Goal: Information Seeking & Learning: Find specific fact

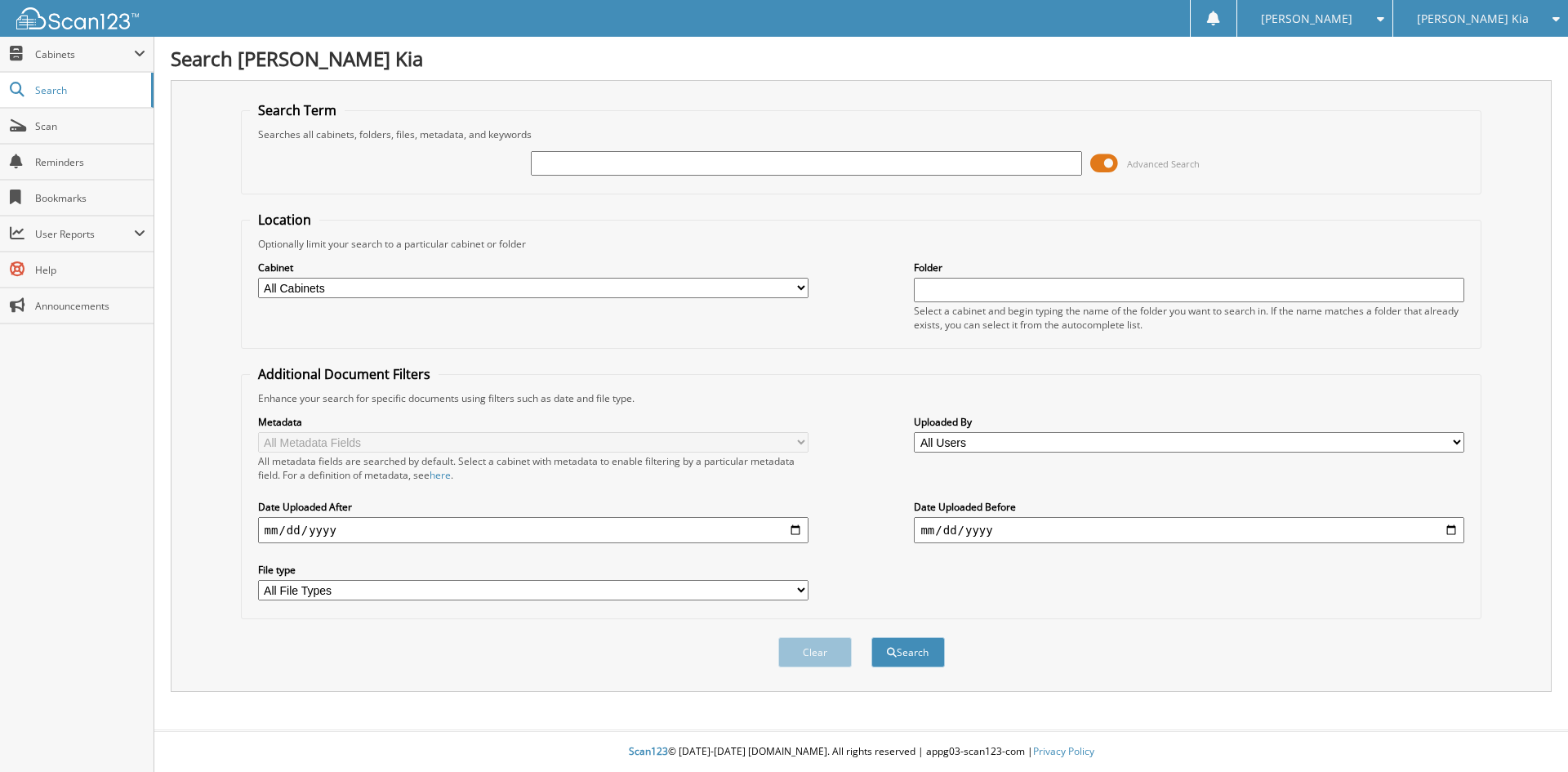
click at [1490, 15] on span "[PERSON_NAME] Kia" at bounding box center [1473, 19] width 112 height 10
click at [1477, 60] on link "[PERSON_NAME] Ford Sales, Inc" at bounding box center [1480, 59] width 175 height 44
click at [581, 170] on input "text" at bounding box center [806, 163] width 550 height 25
type input "13658"
click at [871, 637] on button "Search" at bounding box center [907, 652] width 74 height 30
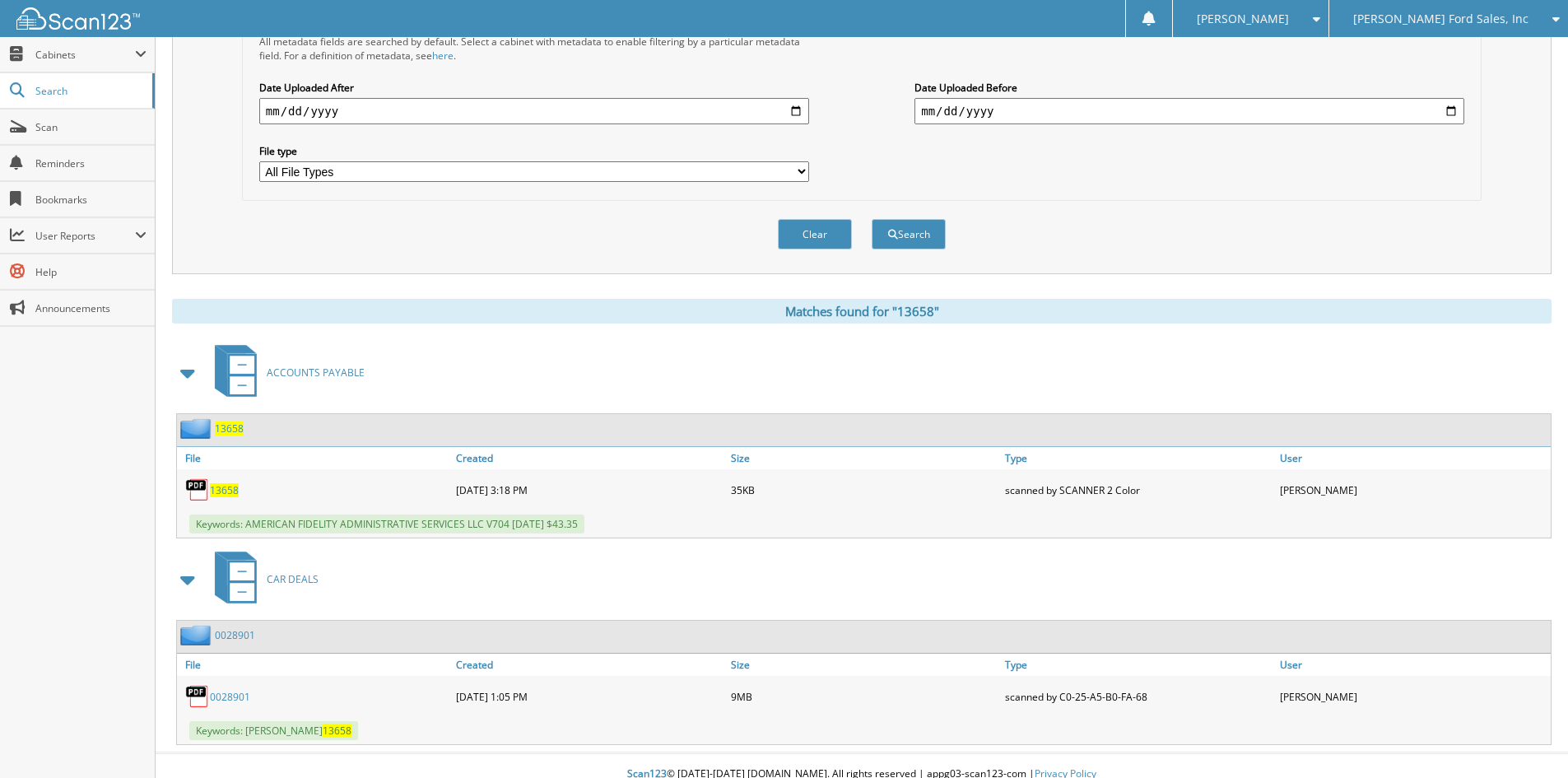
scroll to position [440, 0]
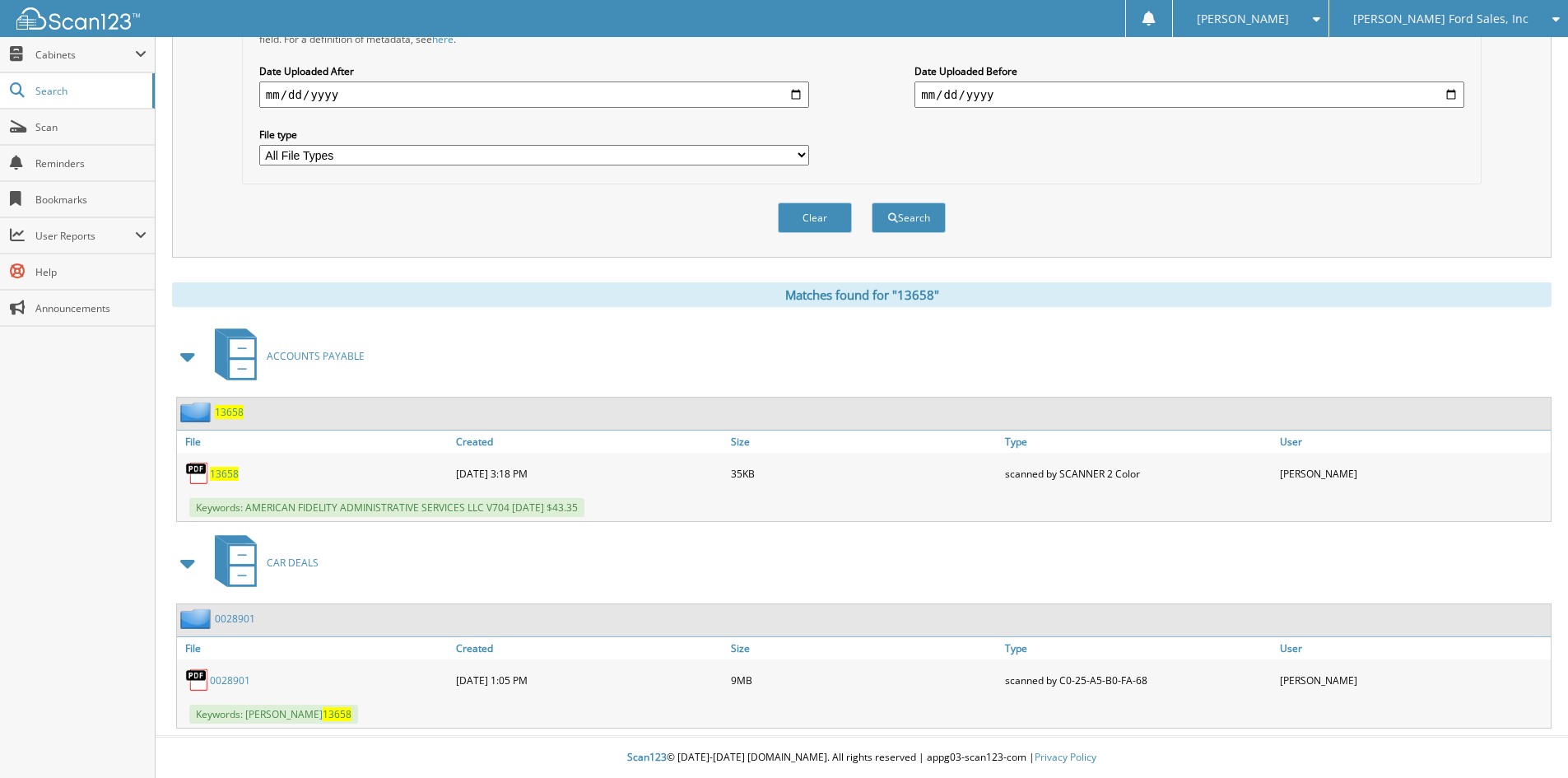
click at [238, 616] on link "0028901" at bounding box center [234, 619] width 40 height 14
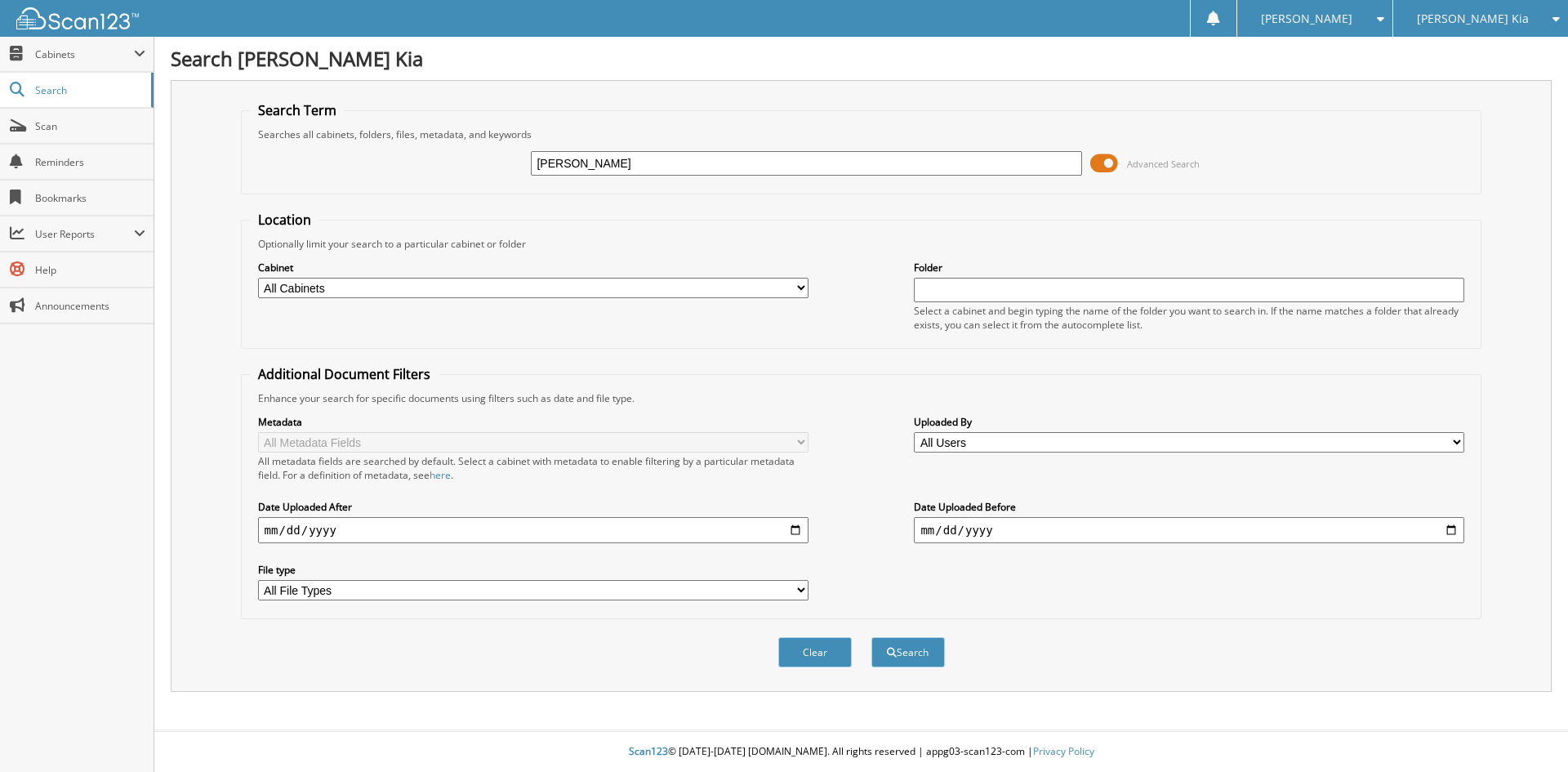
type input "shanahan"
click at [871, 637] on button "Search" at bounding box center [907, 652] width 74 height 30
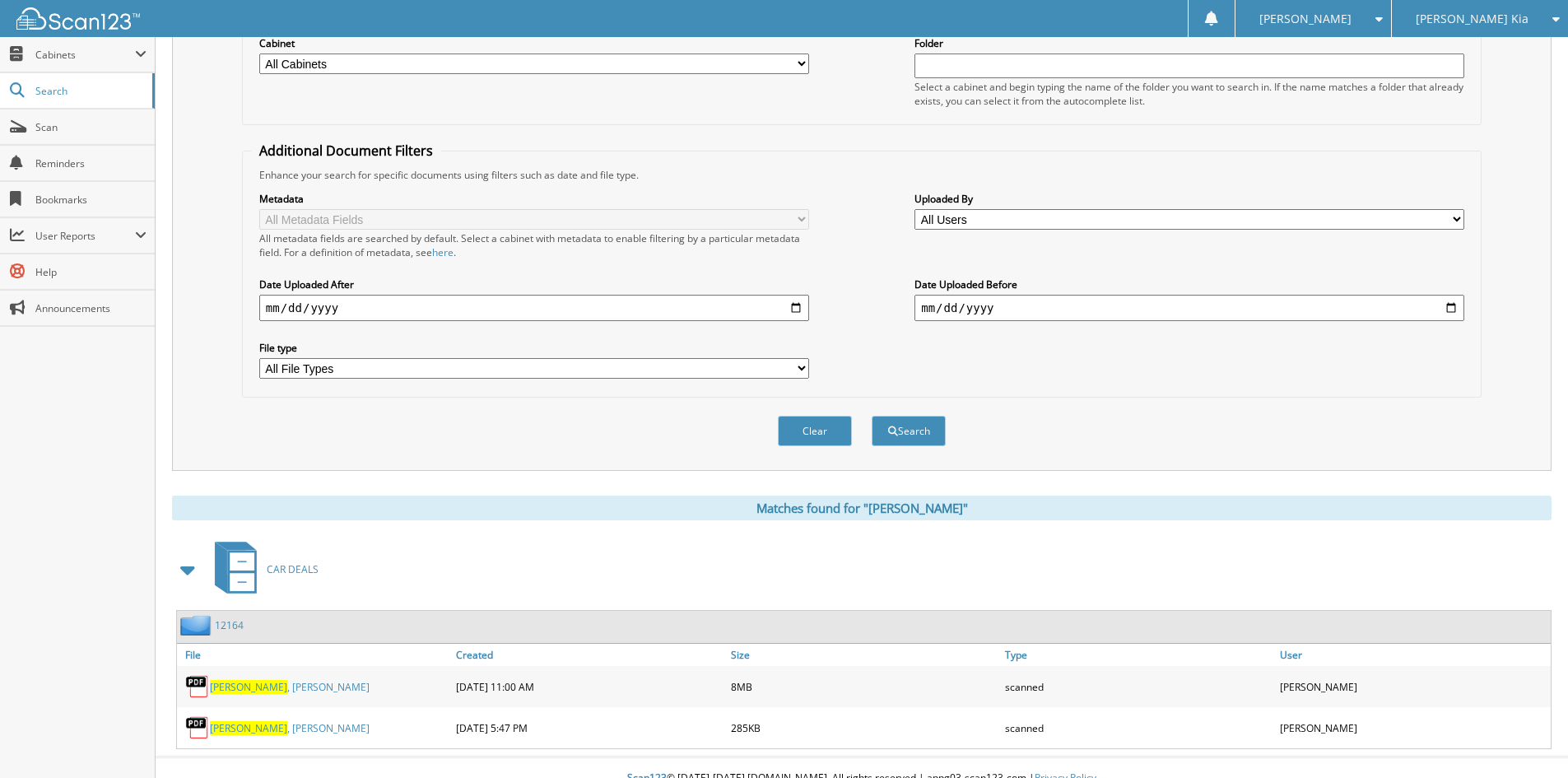
scroll to position [248, 0]
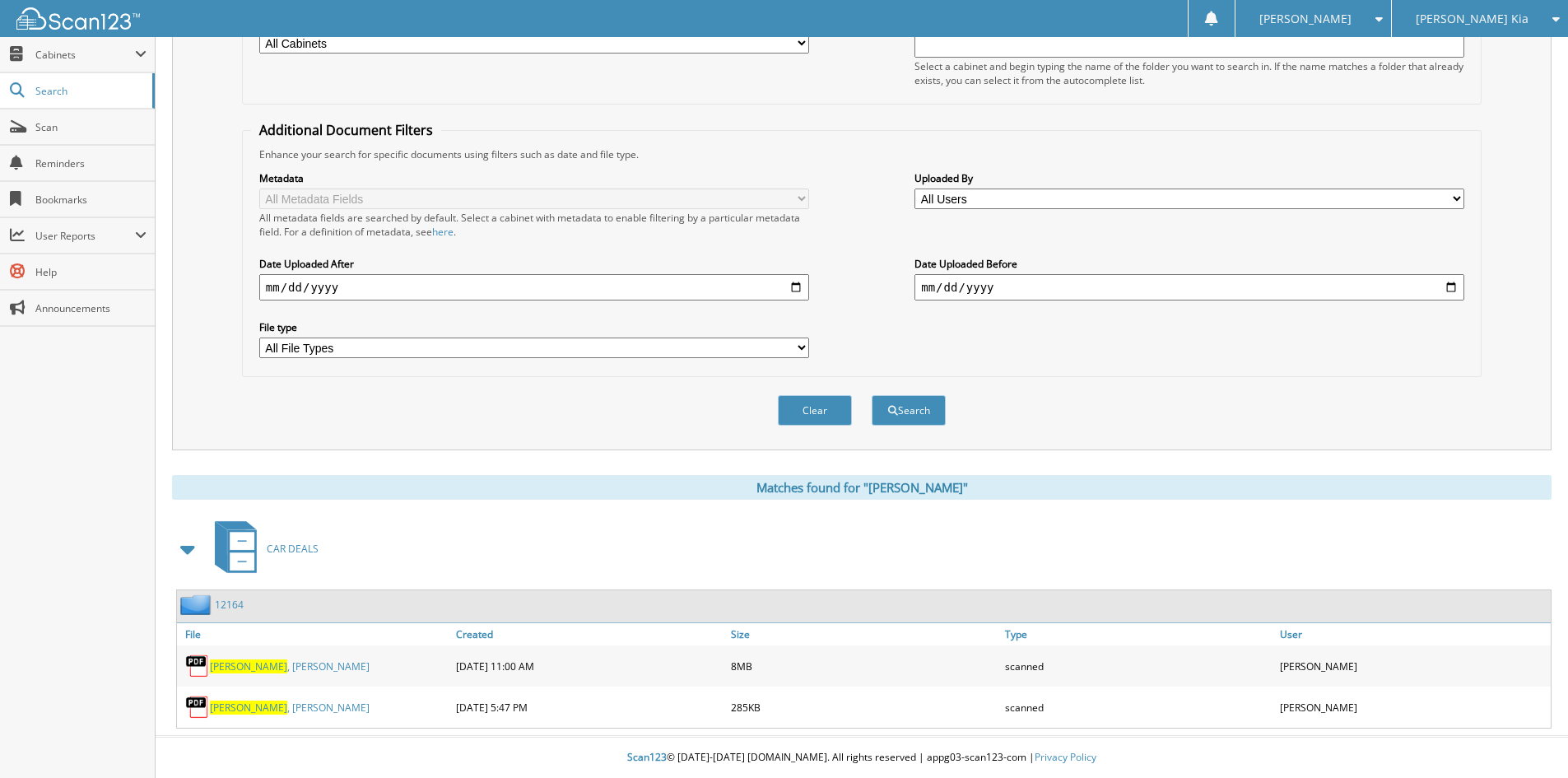
click at [216, 610] on link "12164" at bounding box center [229, 605] width 29 height 14
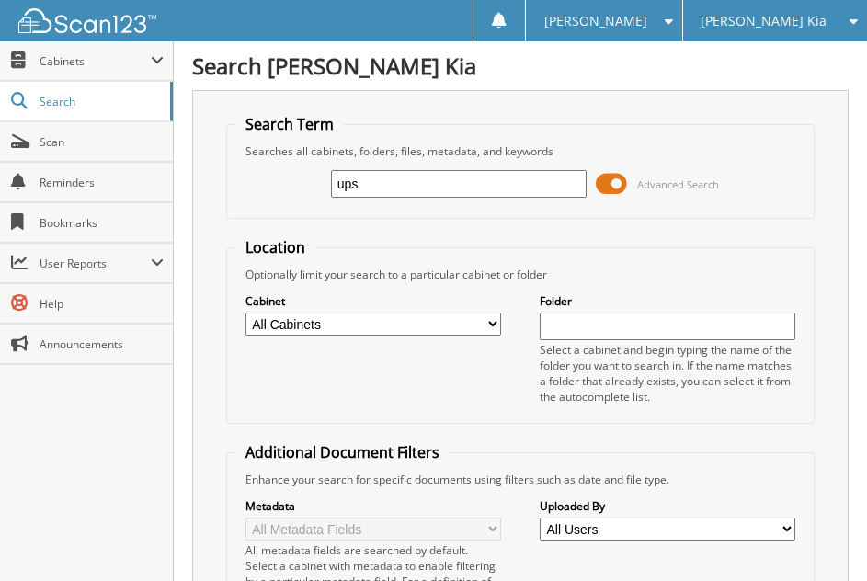
type input "ups"
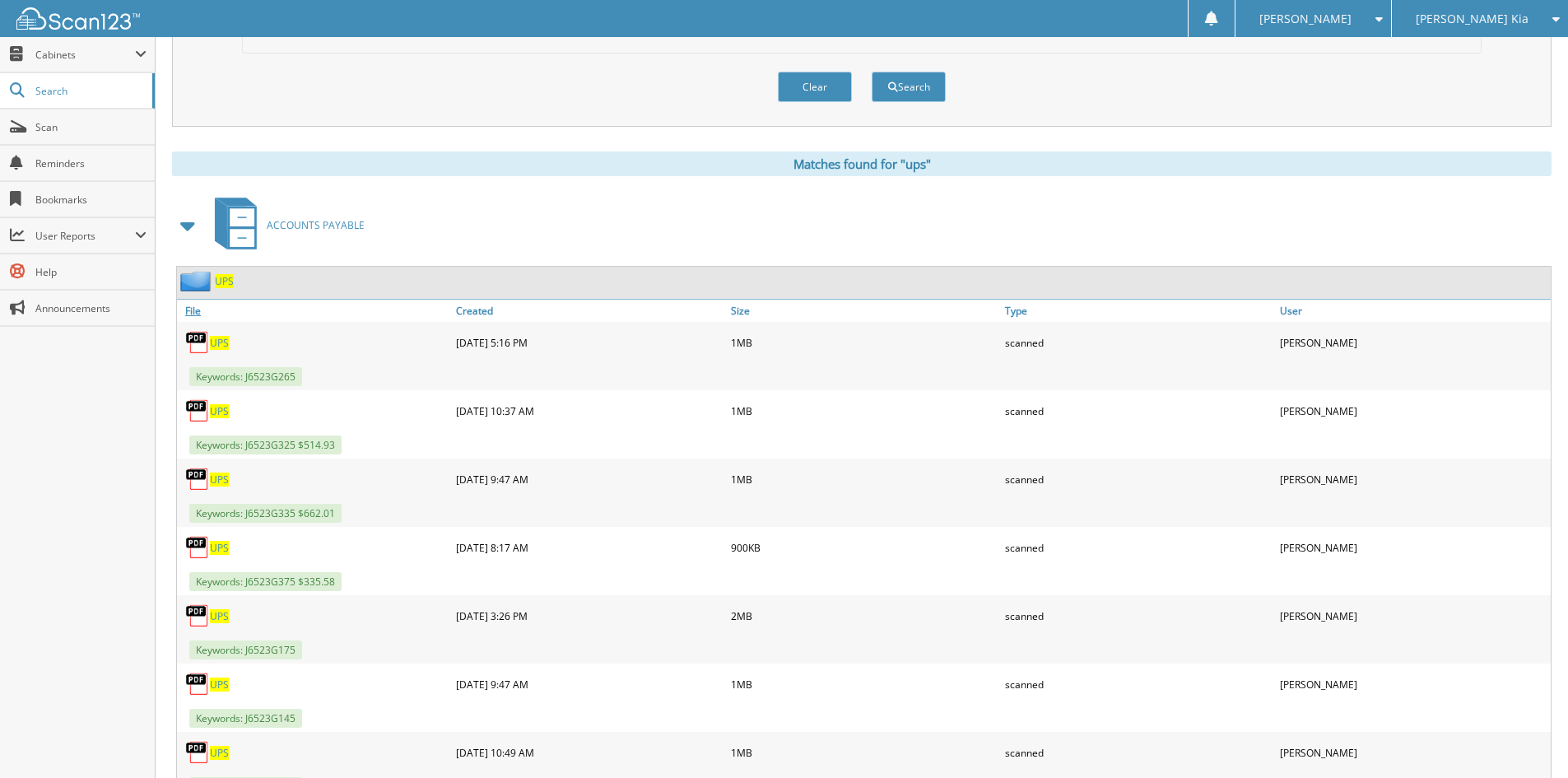
scroll to position [577, 0]
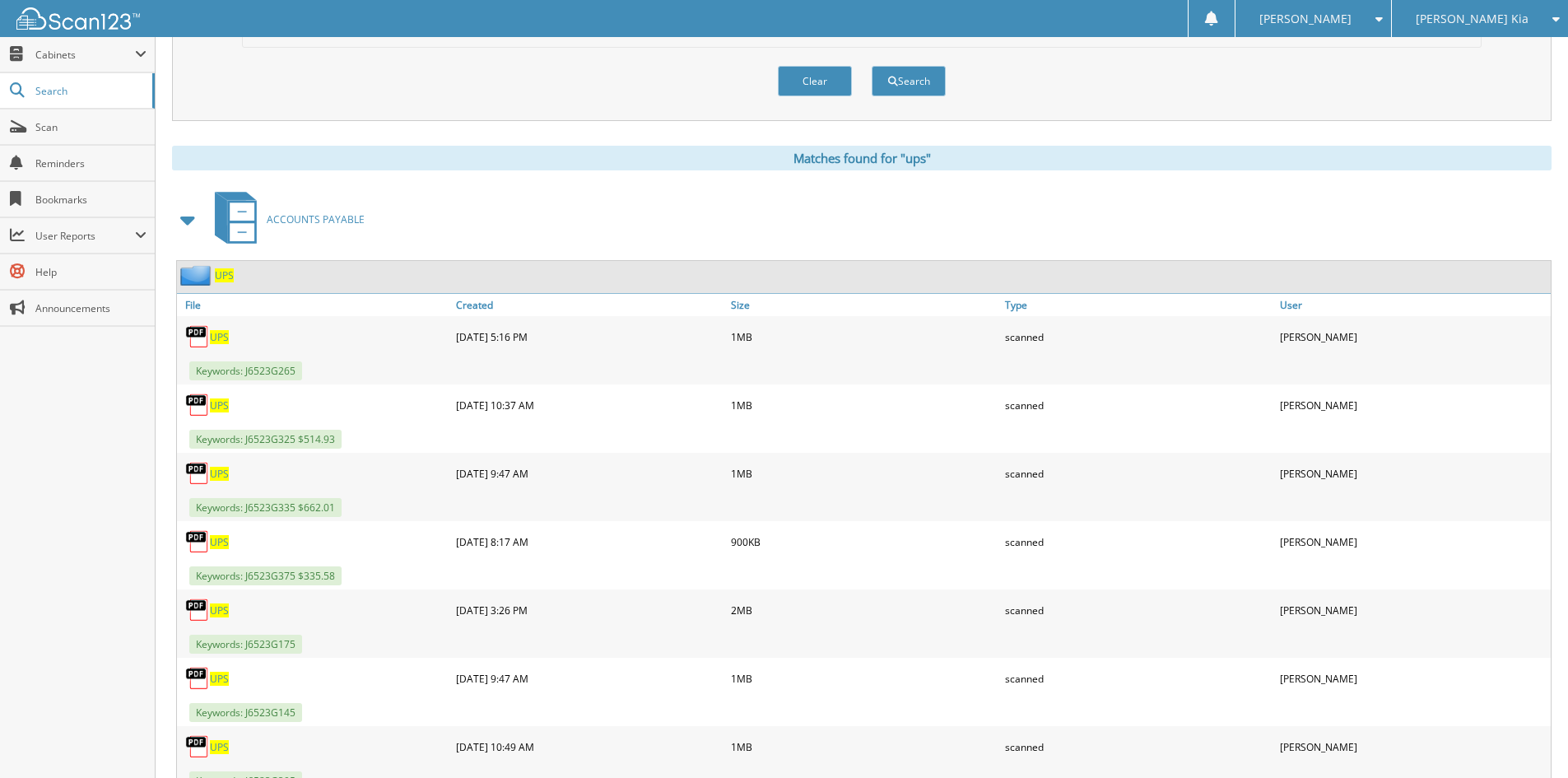
click at [226, 280] on span "UPS" at bounding box center [224, 276] width 19 height 14
